Goal: Contribute content: Add original content to the website for others to see

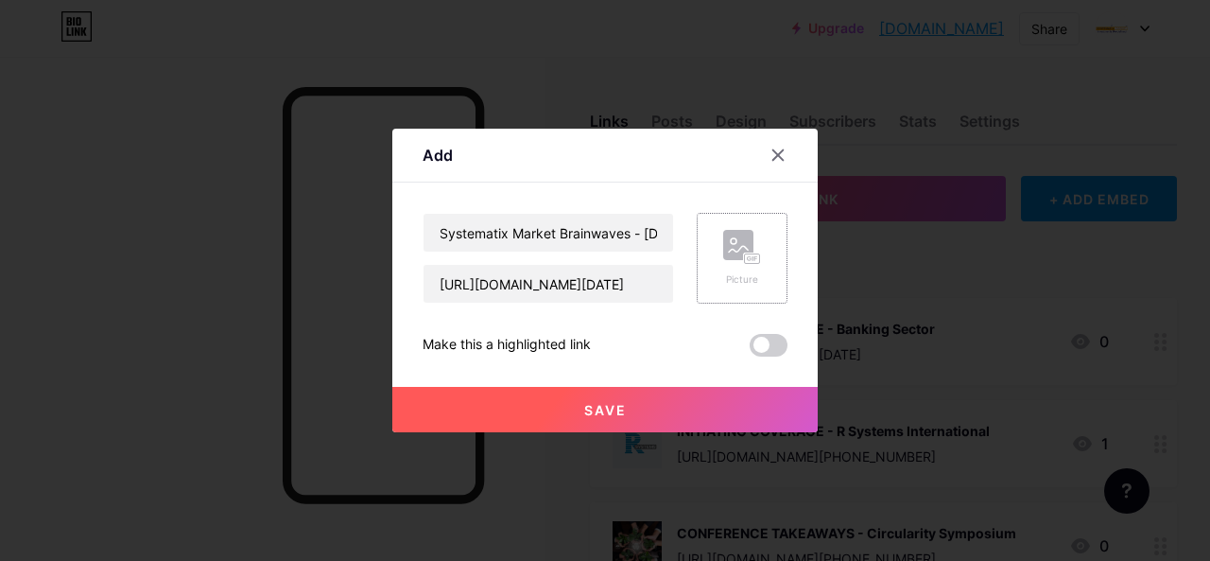
click at [766, 245] on div "Picture" at bounding box center [742, 258] width 91 height 91
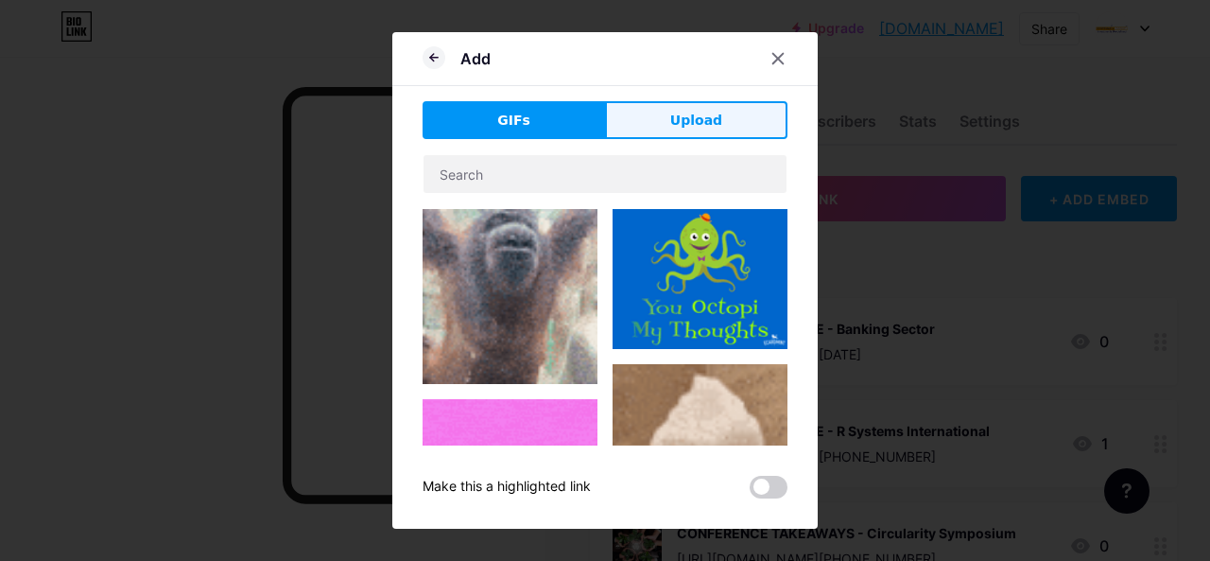
click at [693, 120] on span "Upload" at bounding box center [696, 121] width 52 height 20
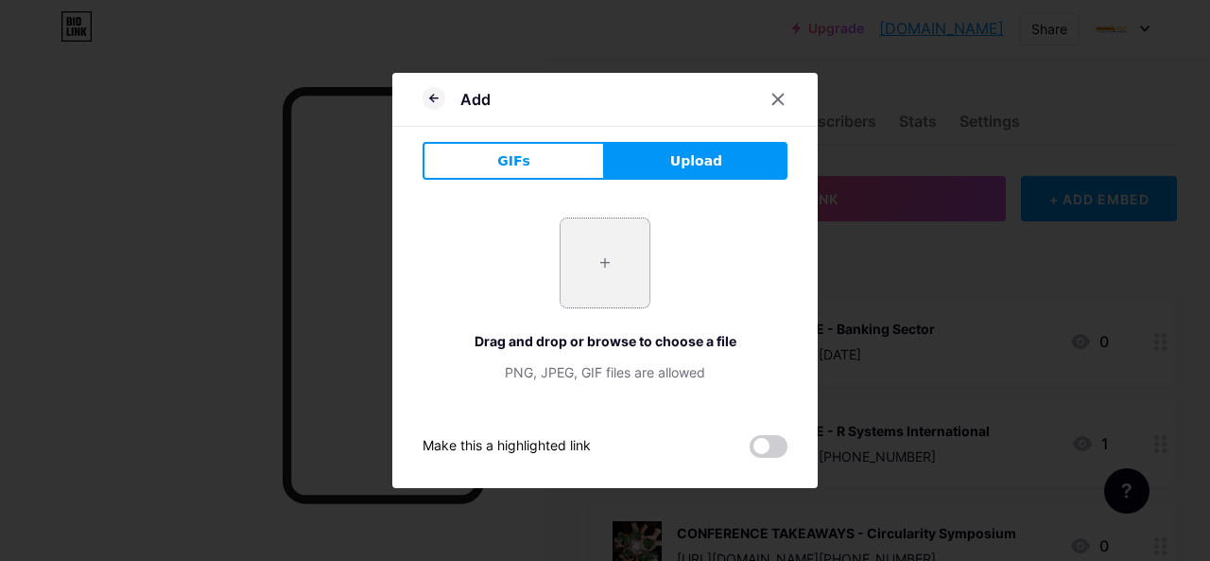
click at [613, 254] on input "file" at bounding box center [605, 262] width 89 height 89
type input "C:\fakepath\b2.jpg"
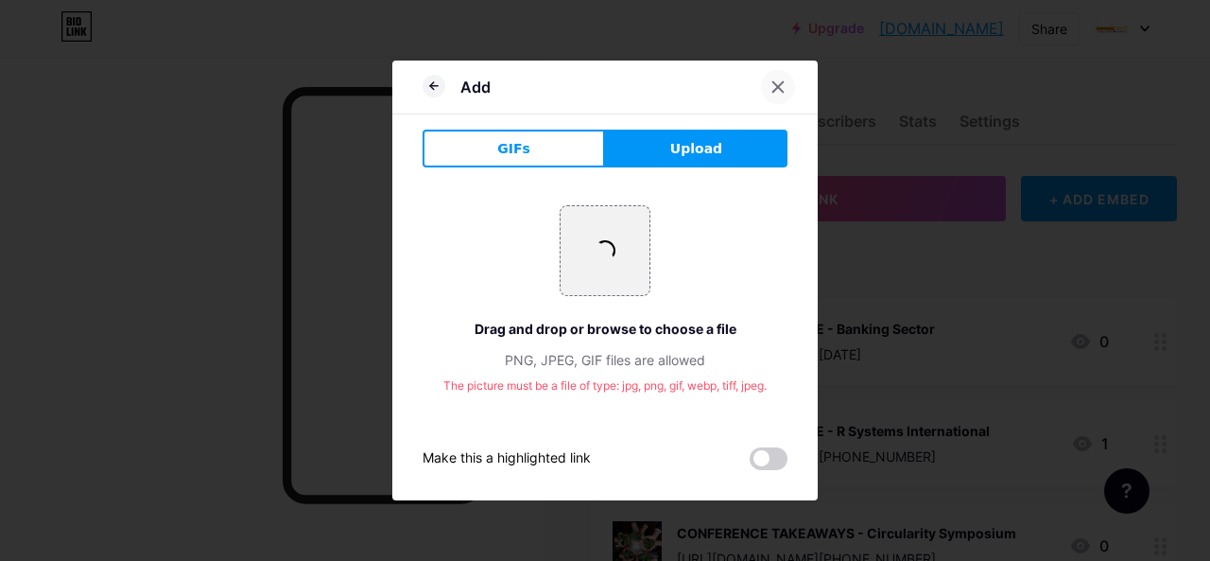
click at [789, 79] on div at bounding box center [778, 87] width 34 height 34
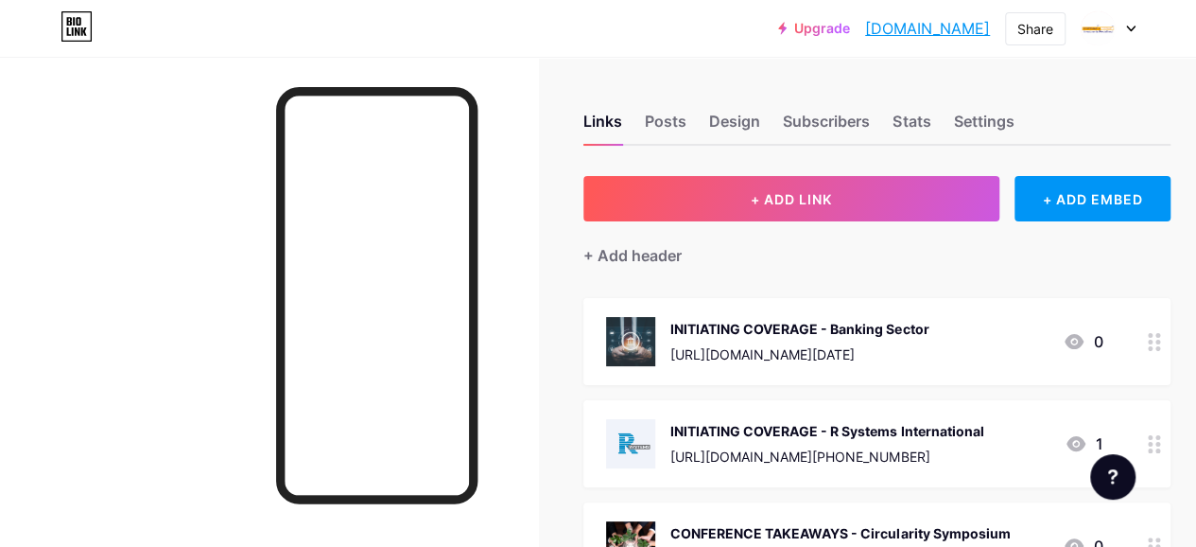
click at [721, 319] on div "INITIATING COVERAGE - Banking Sector" at bounding box center [799, 329] width 258 height 20
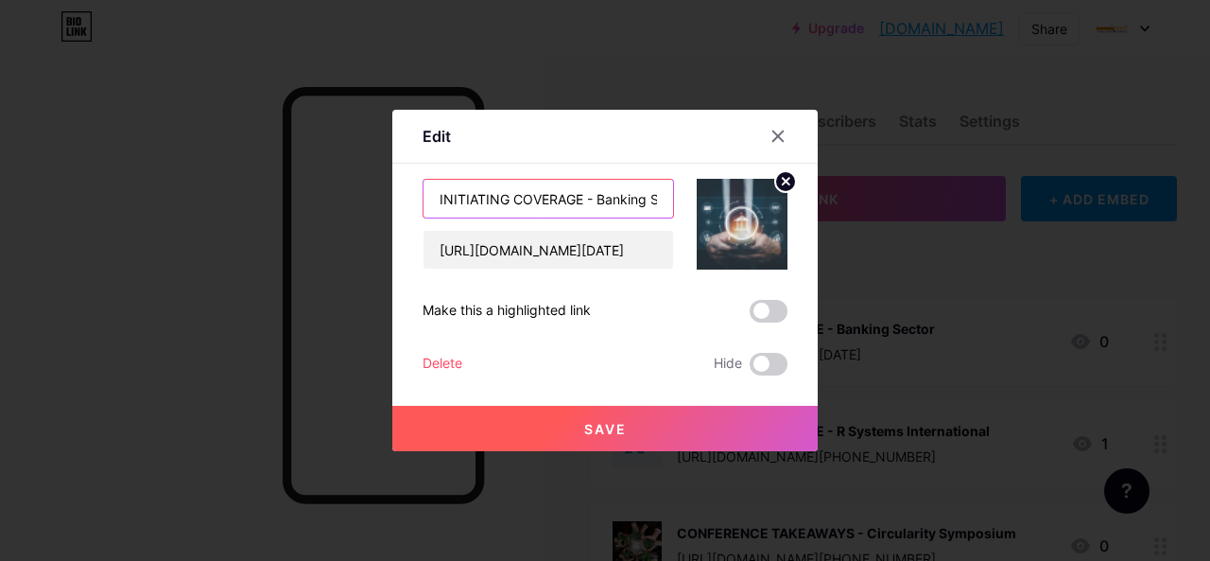
drag, startPoint x: 581, startPoint y: 196, endPoint x: 407, endPoint y: 218, distance: 175.4
click at [407, 218] on div "Edit Content YouTube Play YouTube video without leaving your page. ADD Vimeo Pl…" at bounding box center [605, 280] width 426 height 341
drag, startPoint x: 549, startPoint y: 201, endPoint x: 417, endPoint y: 219, distance: 133.6
click at [417, 219] on div "Edit Content YouTube Play YouTube video without leaving your page. ADD Vimeo Pl…" at bounding box center [605, 280] width 426 height 341
click at [768, 131] on div at bounding box center [778, 136] width 34 height 34
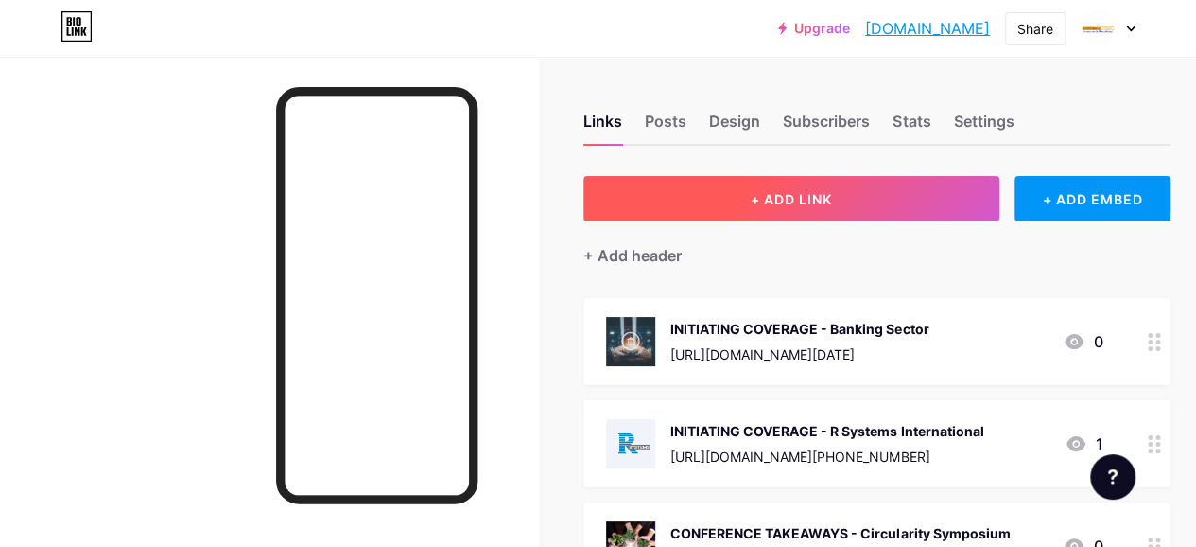
click at [740, 182] on button "+ ADD LINK" at bounding box center [791, 198] width 416 height 45
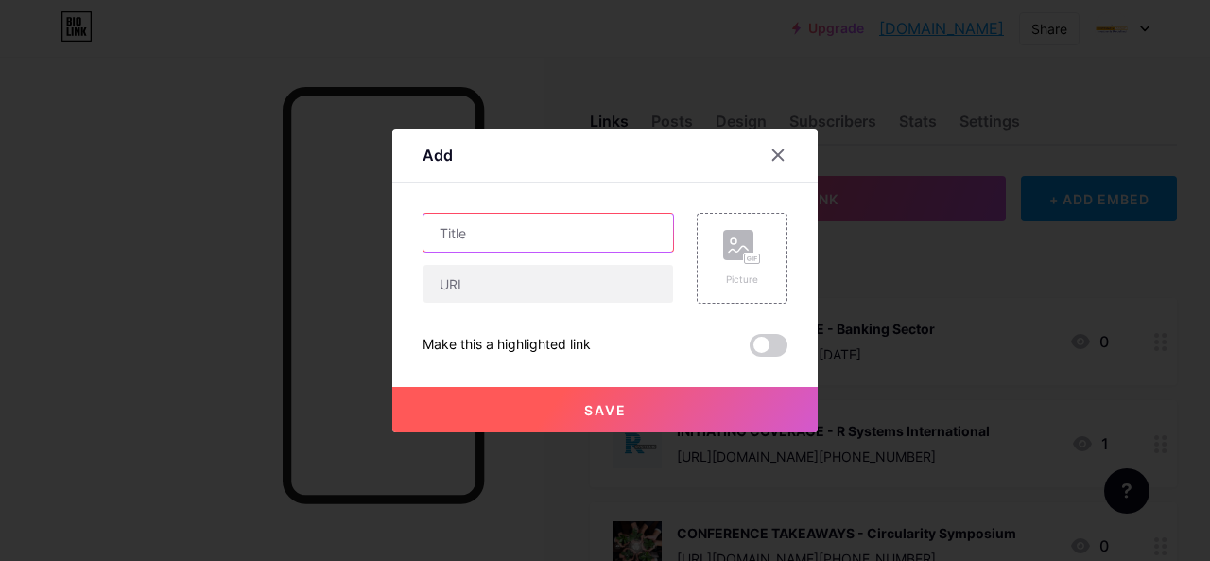
click at [471, 226] on input "text" at bounding box center [549, 233] width 250 height 38
paste input "INITIATING COVERAGE -"
paste input "Nuvoco Vistas"
type input "INITIATING COVERAGE - Nuvoco Vistas"
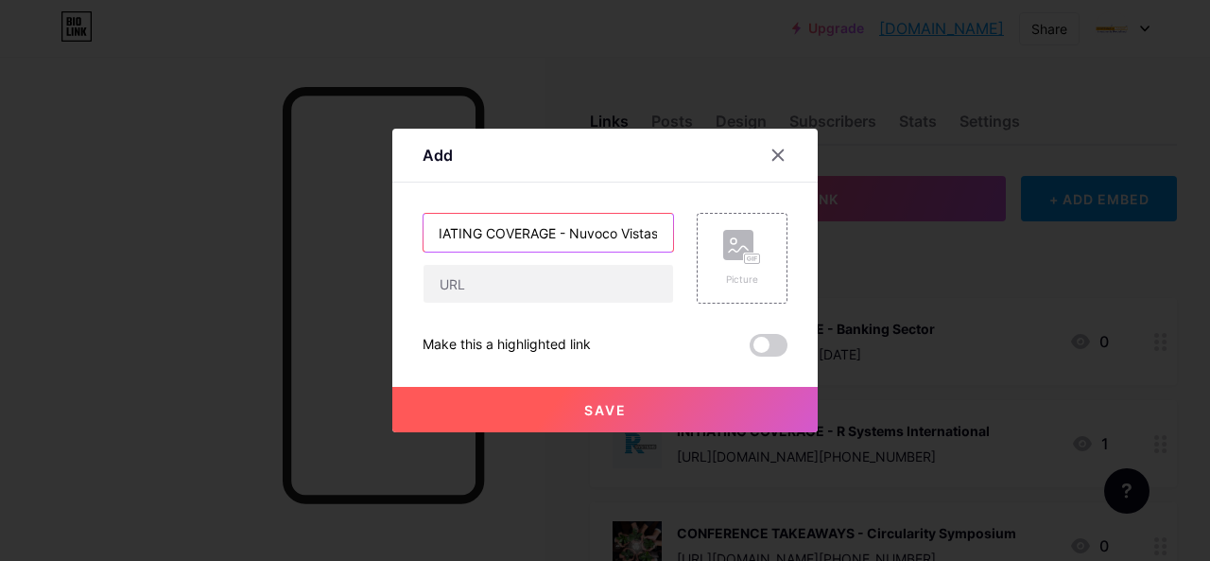
scroll to position [0, 0]
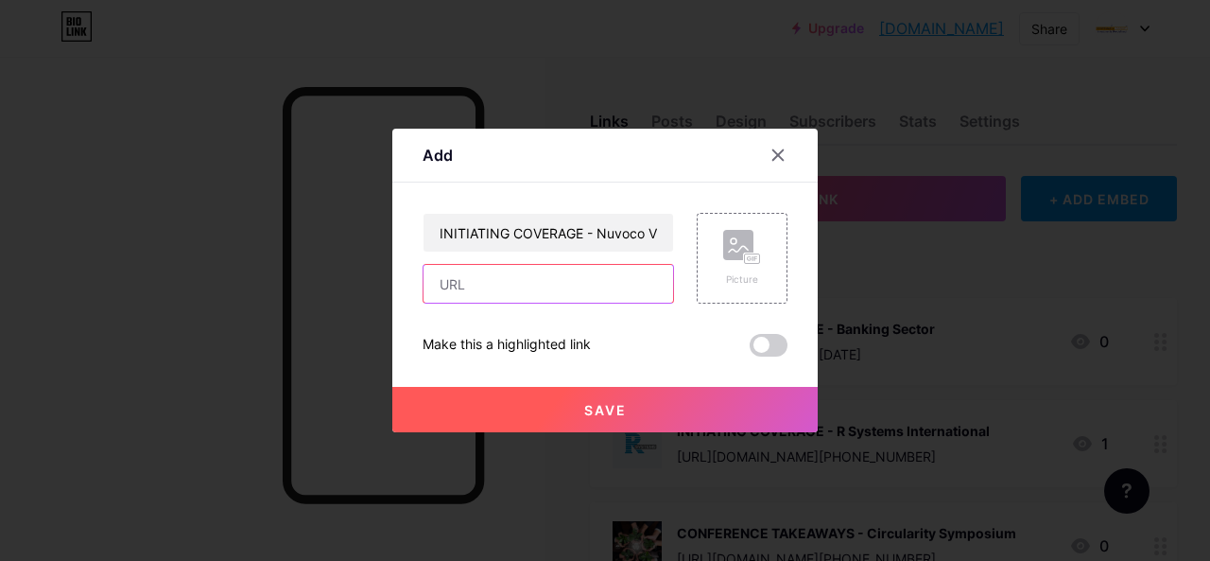
click at [527, 288] on input "text" at bounding box center [549, 284] width 250 height 38
paste input "[URL][DOMAIN_NAME]"
type input "[URL][DOMAIN_NAME]"
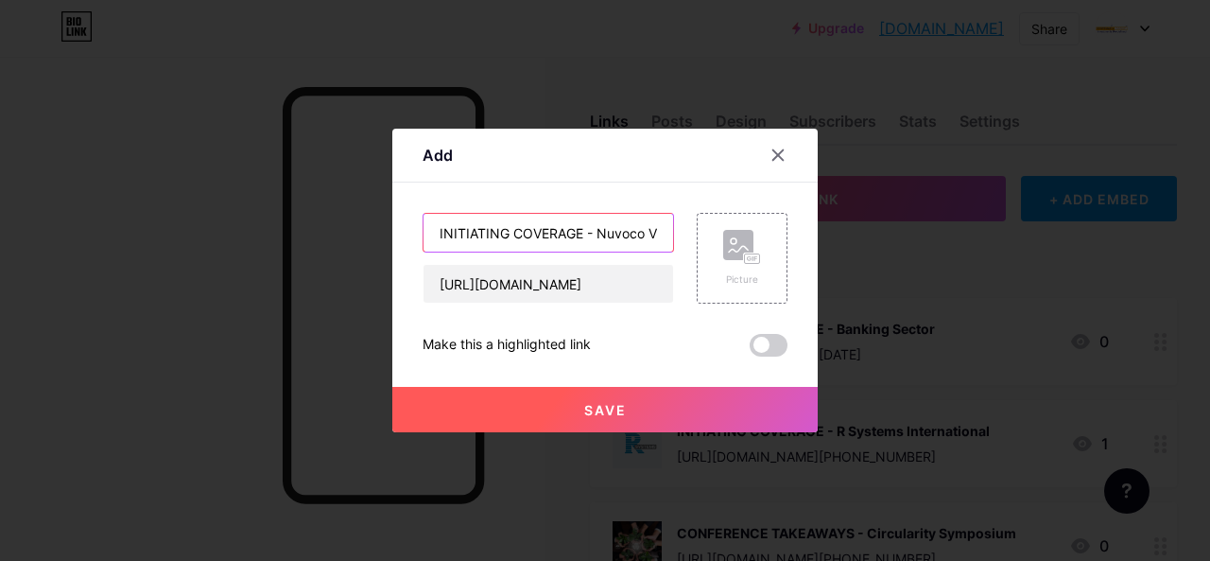
scroll to position [0, 27]
drag, startPoint x: 598, startPoint y: 230, endPoint x: 687, endPoint y: 235, distance: 89.1
click at [687, 235] on div "INITIATING COVERAGE - Nuvoco Vistas [URL][DOMAIN_NAME] Picture" at bounding box center [605, 258] width 365 height 91
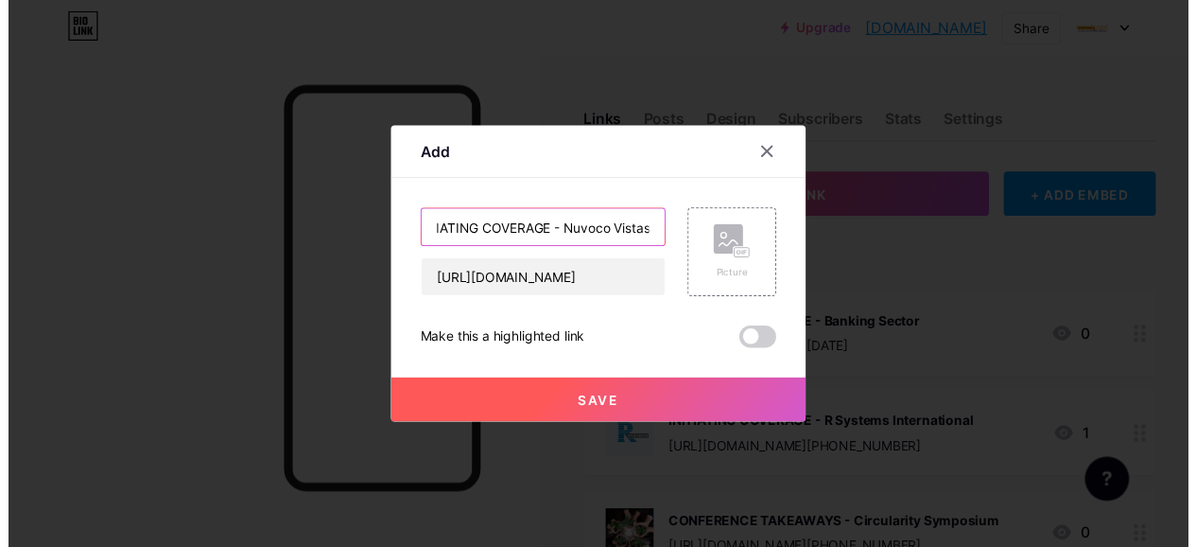
scroll to position [0, 0]
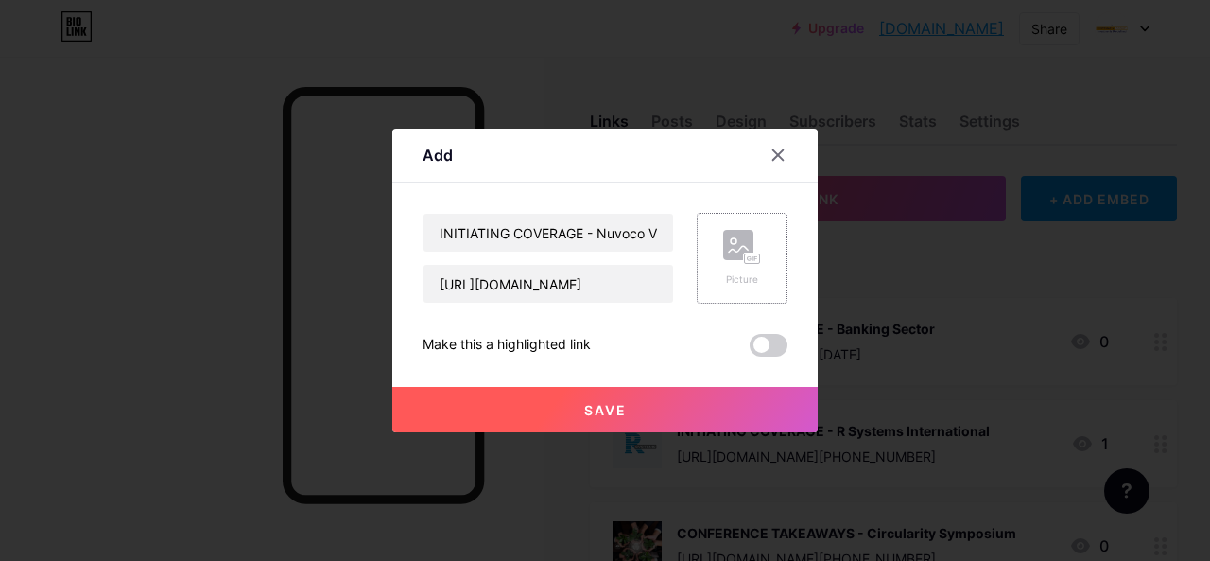
click at [745, 249] on rect at bounding box center [738, 245] width 30 height 30
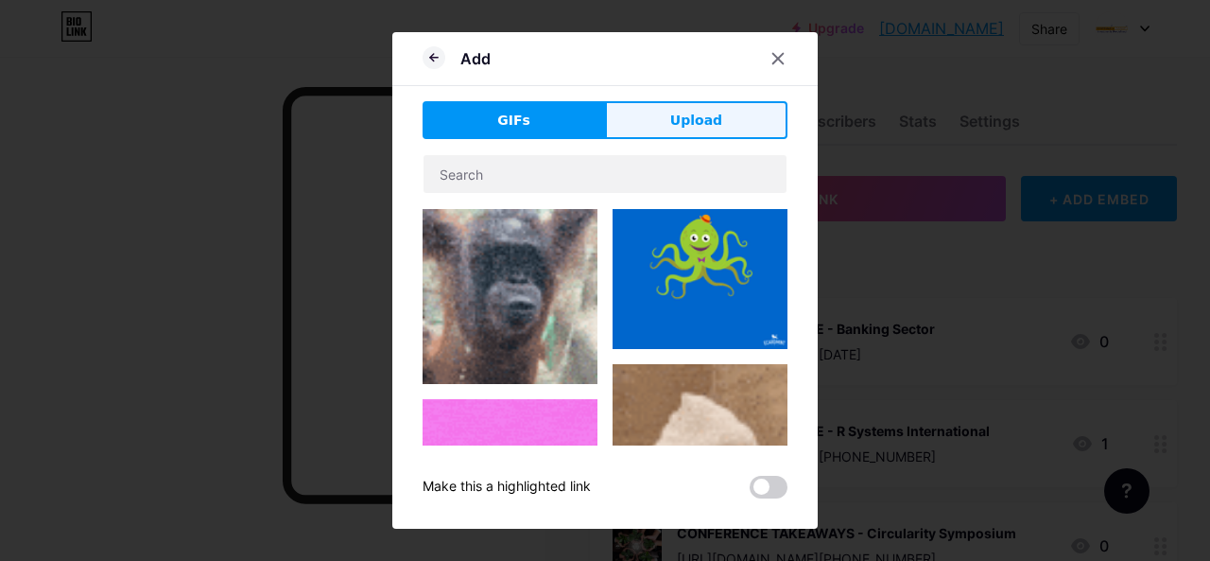
click at [688, 113] on span "Upload" at bounding box center [696, 121] width 52 height 20
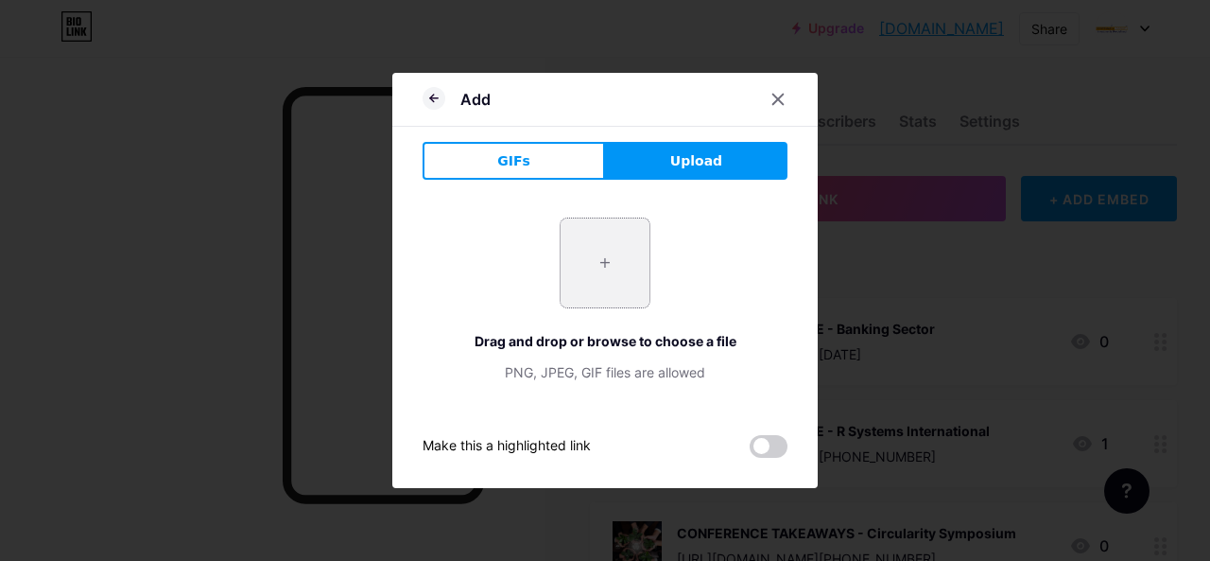
click at [618, 243] on input "file" at bounding box center [605, 262] width 89 height 89
type input "C:\fakepath\NUV.png"
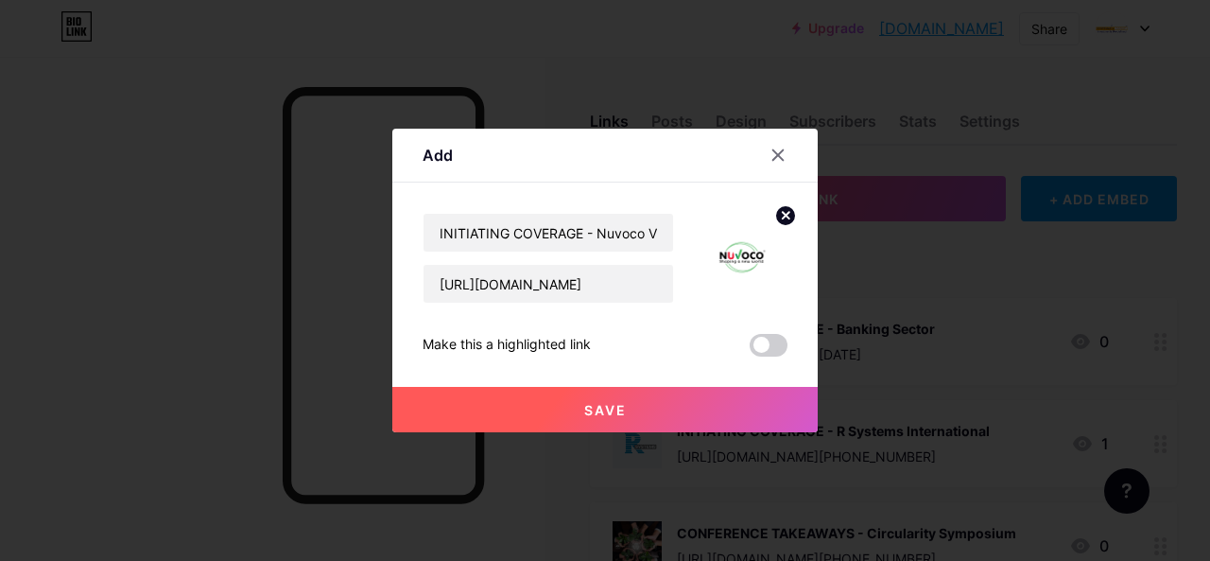
click at [695, 413] on button "Save" at bounding box center [605, 409] width 426 height 45
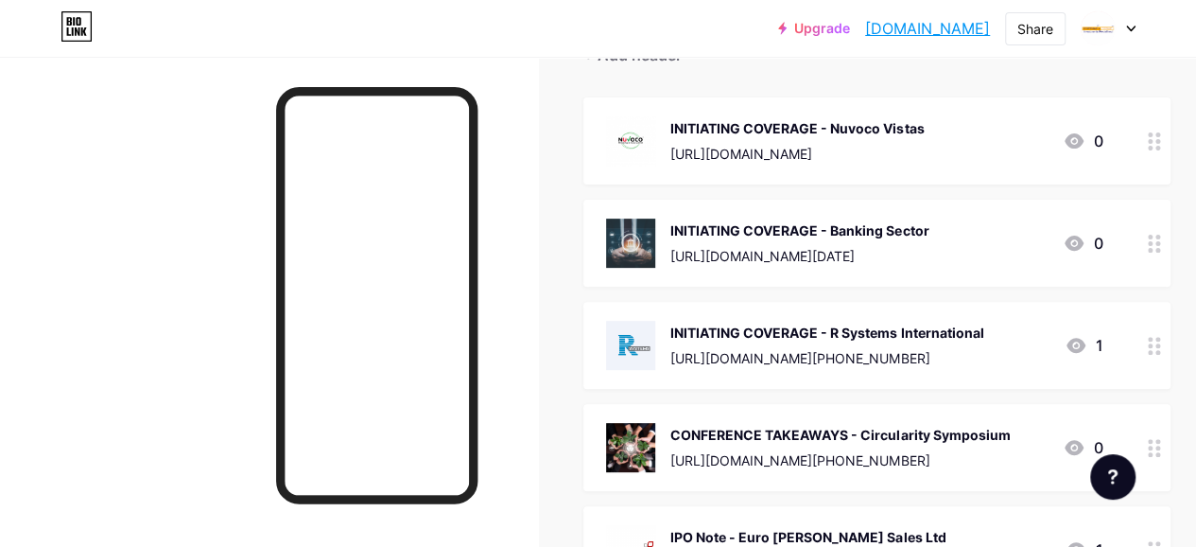
scroll to position [284, 0]
